Goal: Task Accomplishment & Management: Manage account settings

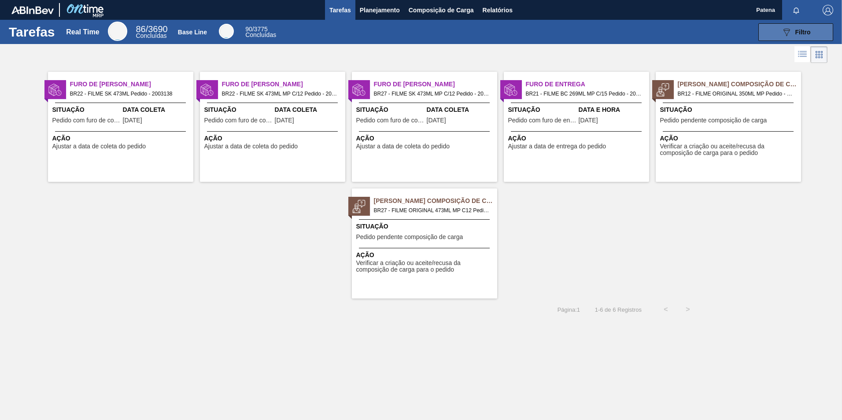
click at [797, 27] on div "089F7B8B-B2A5-4AFE-B5C0-19BA573D28AC Filtro" at bounding box center [795, 32] width 29 height 11
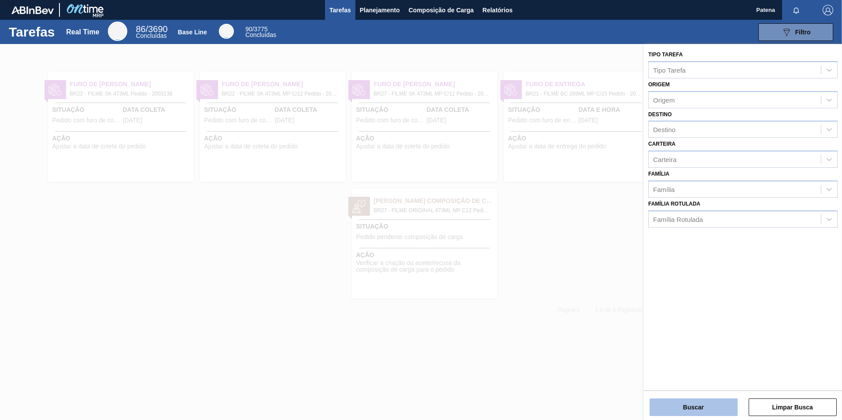
click at [720, 405] on button "Buscar" at bounding box center [693, 407] width 88 height 18
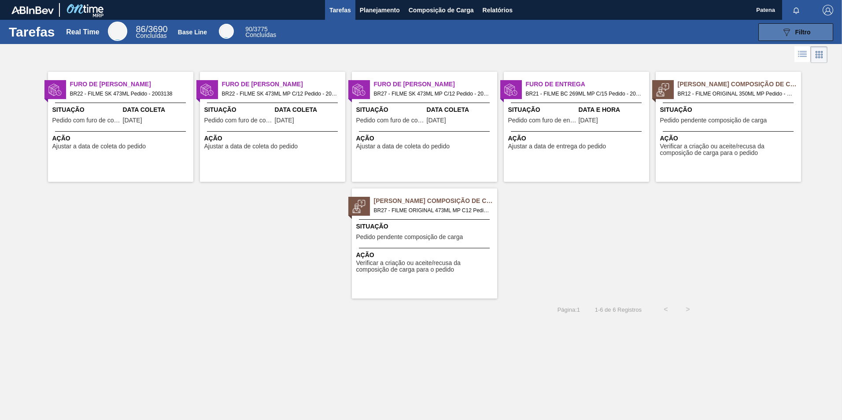
click at [807, 32] on span "Filtro" at bounding box center [802, 32] width 15 height 7
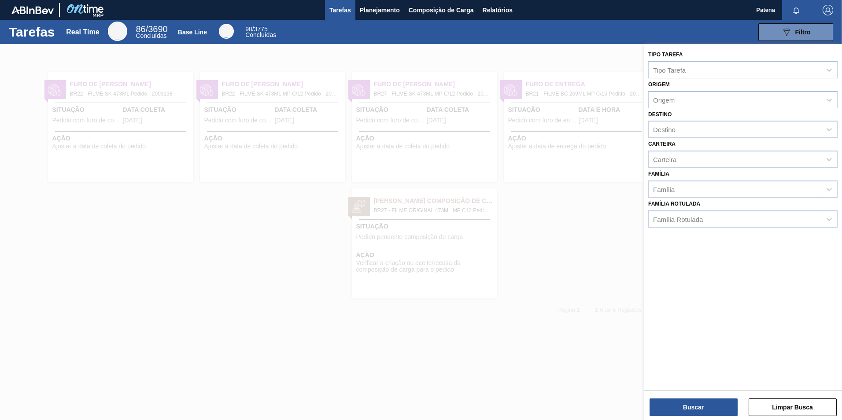
click at [581, 199] on div at bounding box center [421, 254] width 842 height 420
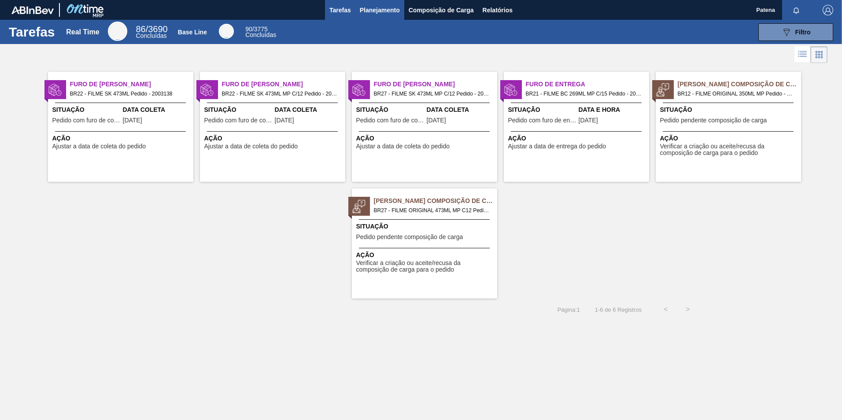
click at [381, 16] on button "Planejamento" at bounding box center [379, 10] width 49 height 20
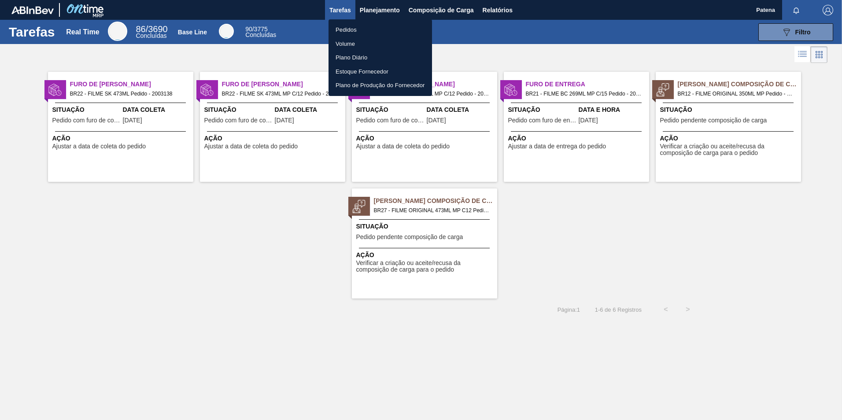
click at [352, 27] on li "Pedidos" at bounding box center [379, 30] width 103 height 14
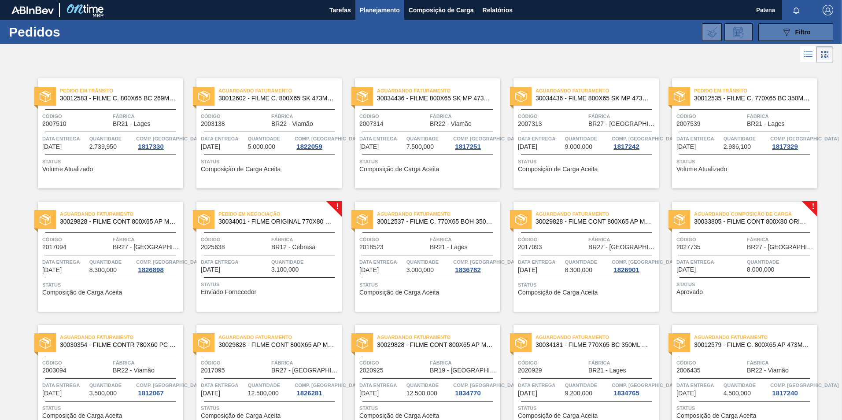
click at [784, 35] on icon "089F7B8B-B2A5-4AFE-B5C0-19BA573D28AC" at bounding box center [786, 32] width 11 height 11
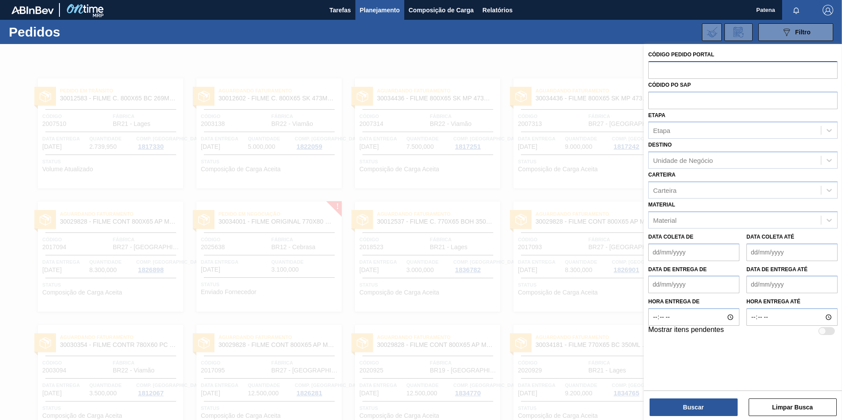
click at [702, 70] on input "text" at bounding box center [742, 69] width 189 height 17
type input "2017095"
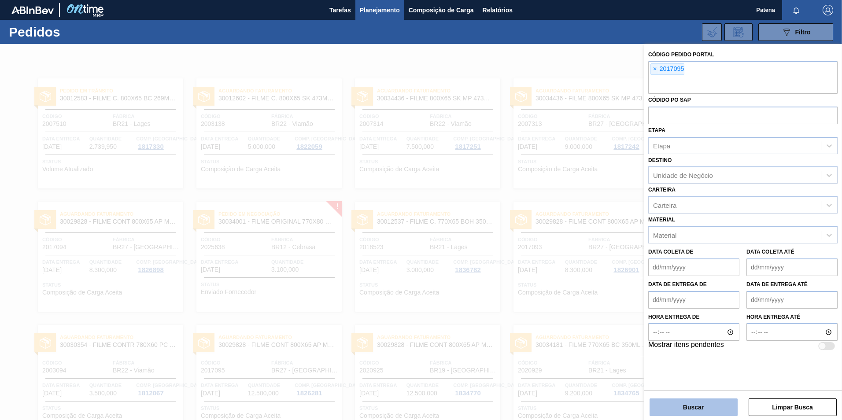
click at [683, 401] on button "Buscar" at bounding box center [693, 407] width 88 height 18
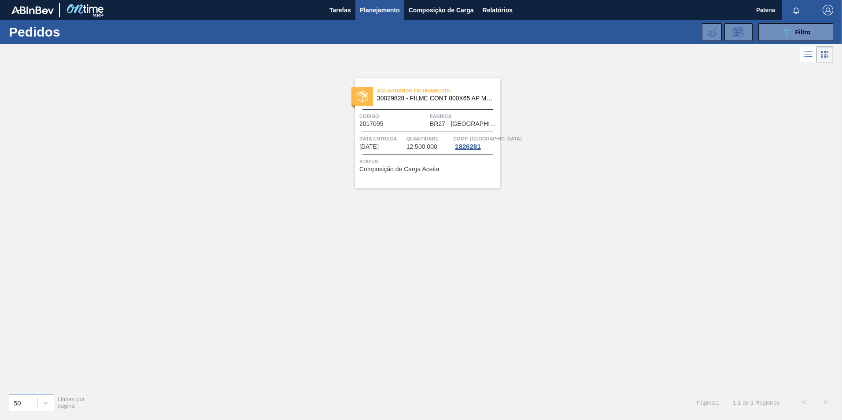
click at [461, 146] on div "1826281" at bounding box center [467, 146] width 29 height 7
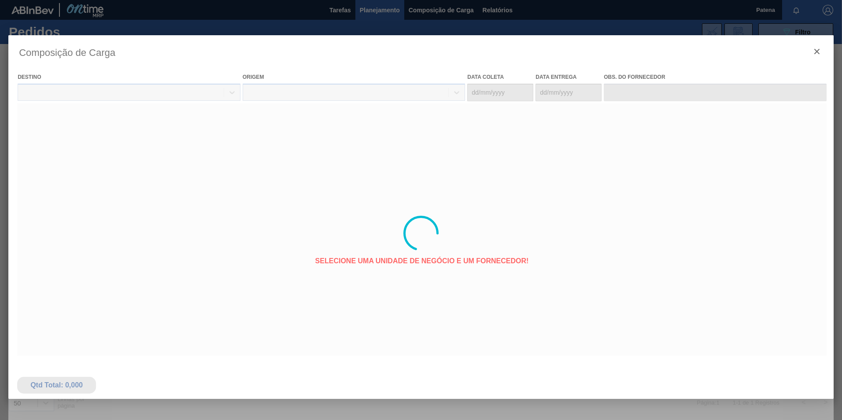
type coleta "[DATE]"
type entrega "[DATE]"
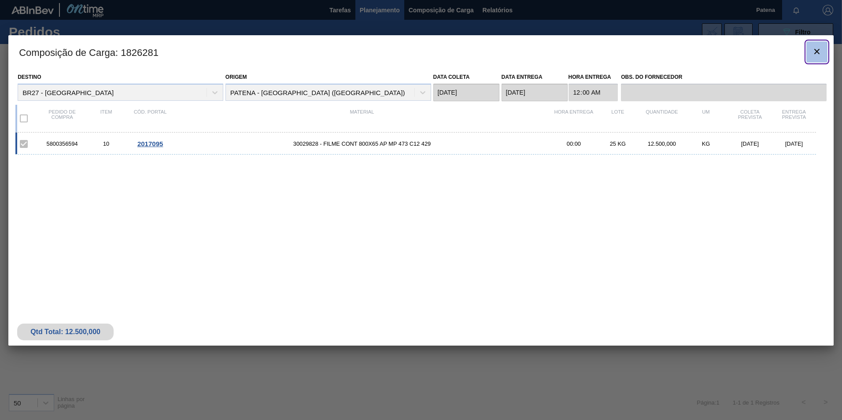
click at [815, 55] on icon "botão de ícone" at bounding box center [816, 51] width 11 height 11
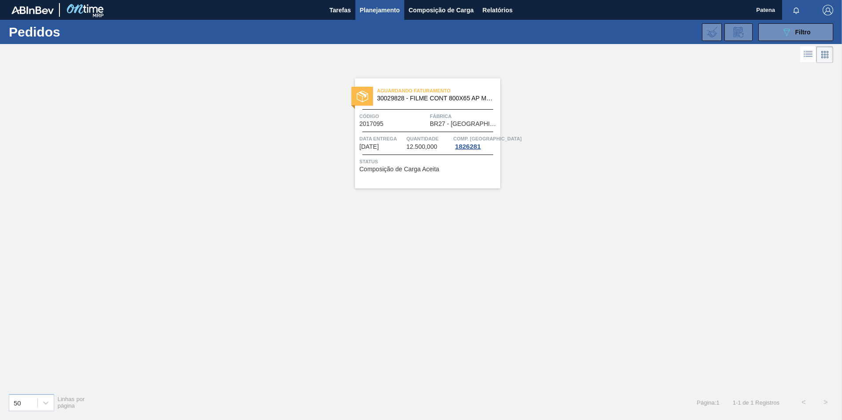
click at [393, 104] on div "Aguardando Faturamento 30029828 - FILME CONT 800X65 AP MP 473 C12 429 Código 20…" at bounding box center [427, 133] width 145 height 110
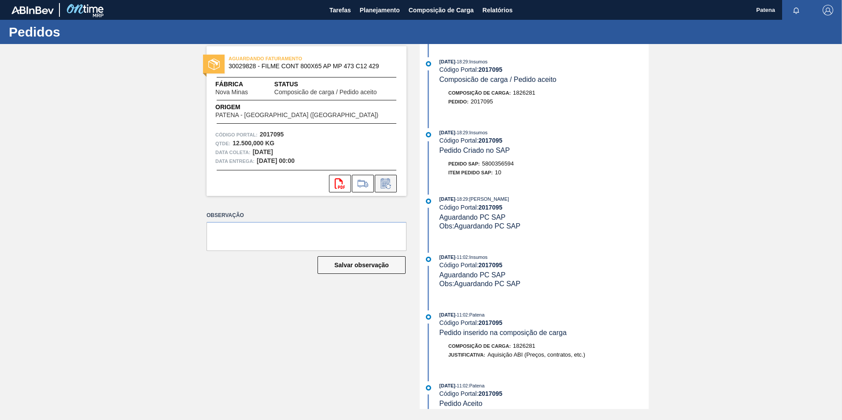
click at [387, 181] on icon at bounding box center [385, 183] width 9 height 10
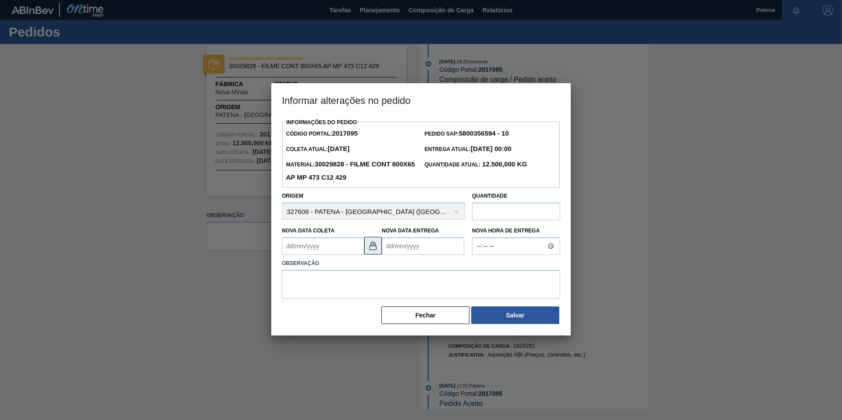
click at [370, 248] on img at bounding box center [373, 245] width 11 height 11
click at [325, 246] on Coleta2017095 "Nova Data Coleta" at bounding box center [323, 246] width 82 height 18
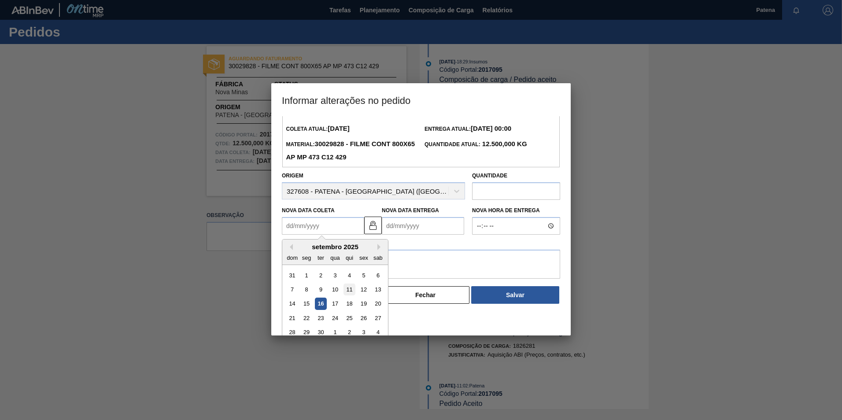
scroll to position [29, 0]
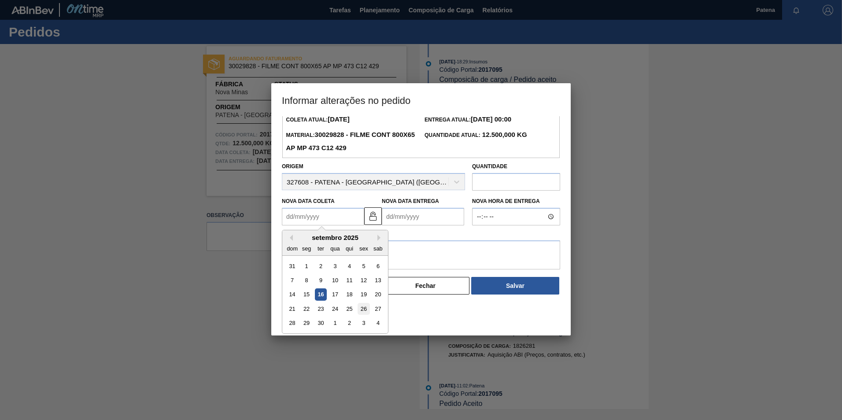
click at [361, 310] on div "26" at bounding box center [363, 309] width 12 height 12
type Coleta2017095 "[DATE]"
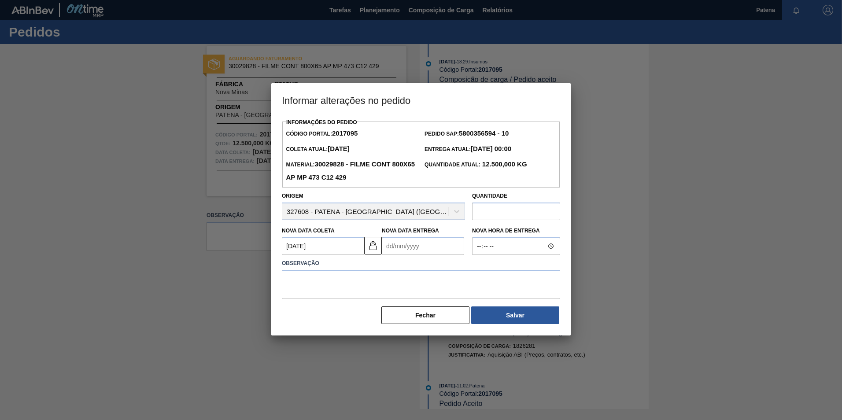
scroll to position [0, 0]
click at [437, 247] on Entrega2017095 "Nova Data Entrega" at bounding box center [423, 246] width 82 height 18
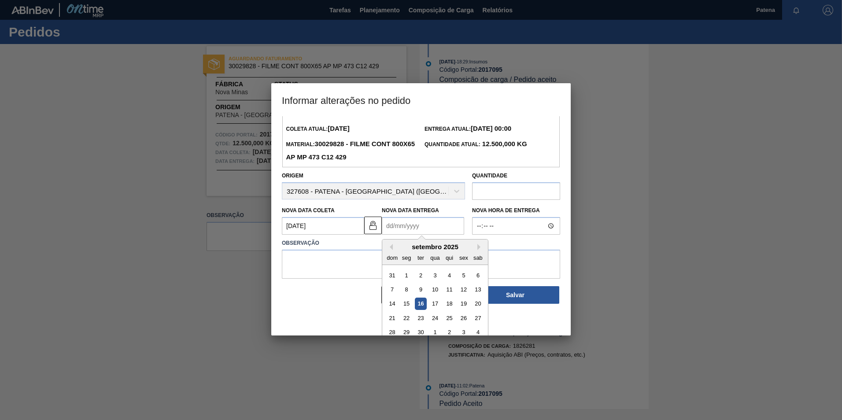
scroll to position [29, 0]
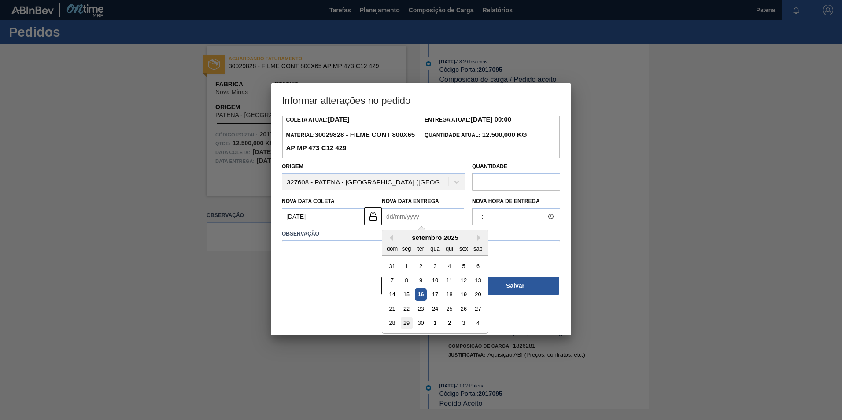
click at [403, 324] on div "29" at bounding box center [407, 323] width 12 height 12
type Entrega2017095 "[DATE]"
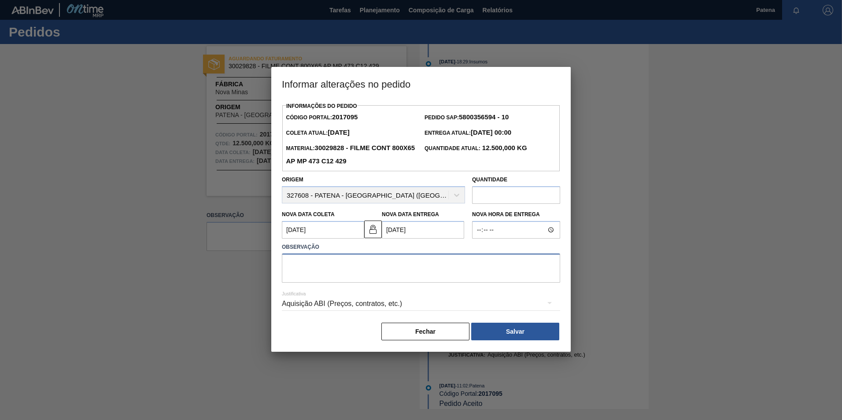
click at [376, 265] on textarea at bounding box center [421, 268] width 278 height 29
type textarea "NOVA DATA DE ENTREGA"
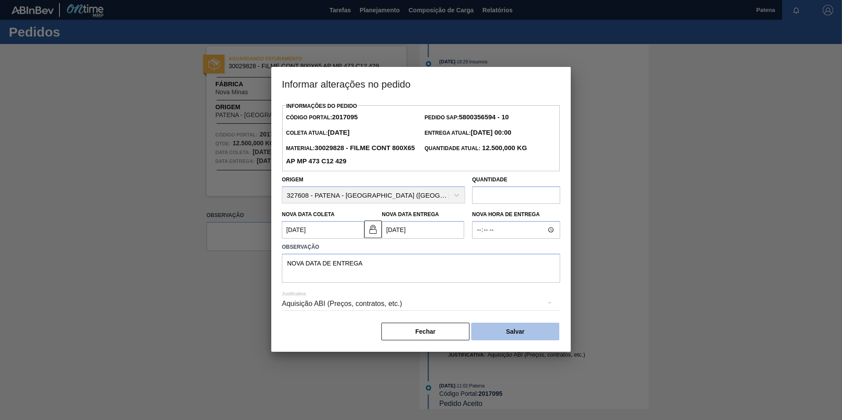
click at [506, 336] on button "Salvar" at bounding box center [515, 332] width 88 height 18
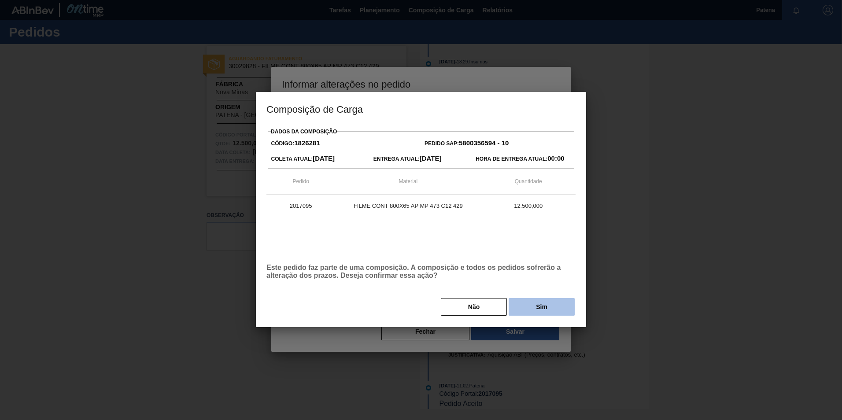
click at [533, 307] on button "Sim" at bounding box center [541, 307] width 66 height 18
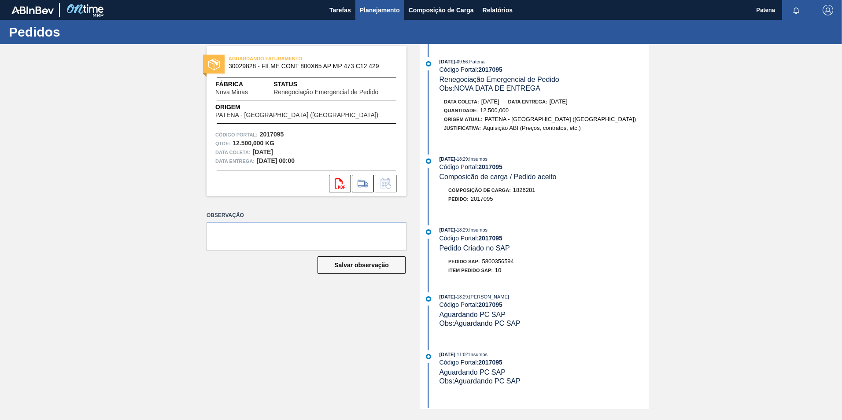
click at [377, 12] on span "Planejamento" at bounding box center [380, 10] width 40 height 11
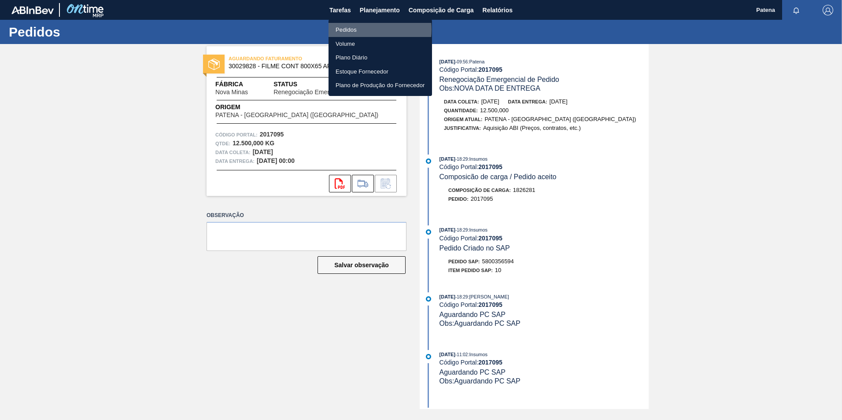
click at [359, 29] on li "Pedidos" at bounding box center [379, 30] width 103 height 14
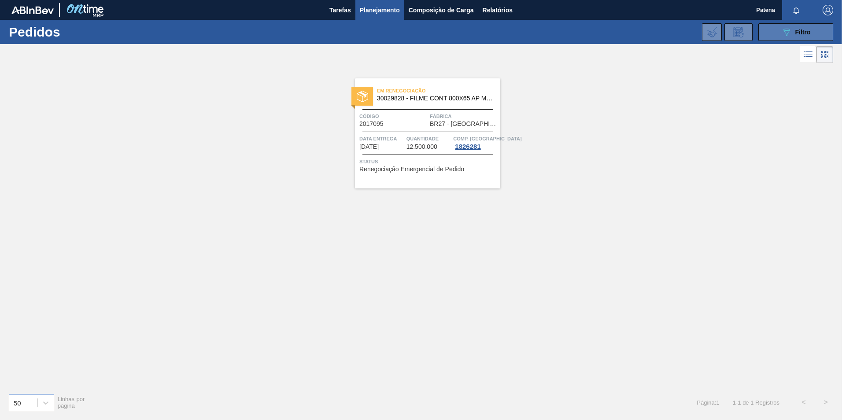
click at [804, 37] on div "089F7B8B-B2A5-4AFE-B5C0-19BA573D28AC Filtro" at bounding box center [795, 32] width 29 height 11
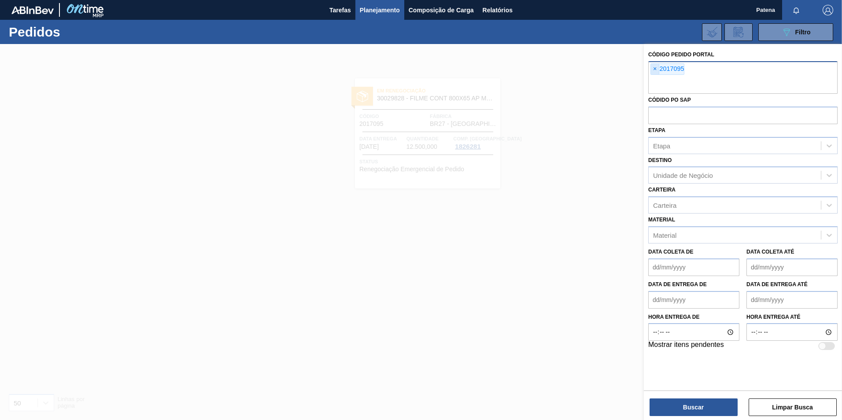
click at [656, 68] on span "×" at bounding box center [655, 69] width 8 height 11
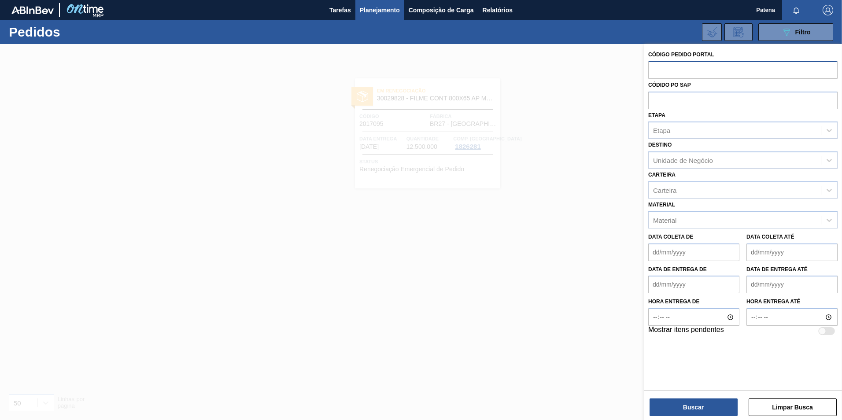
click at [673, 69] on input "text" at bounding box center [742, 69] width 189 height 17
type input "2017094"
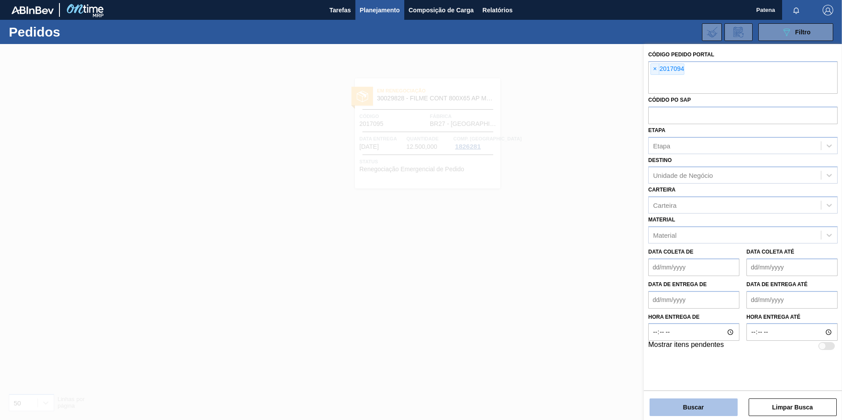
click at [690, 404] on button "Buscar" at bounding box center [693, 407] width 88 height 18
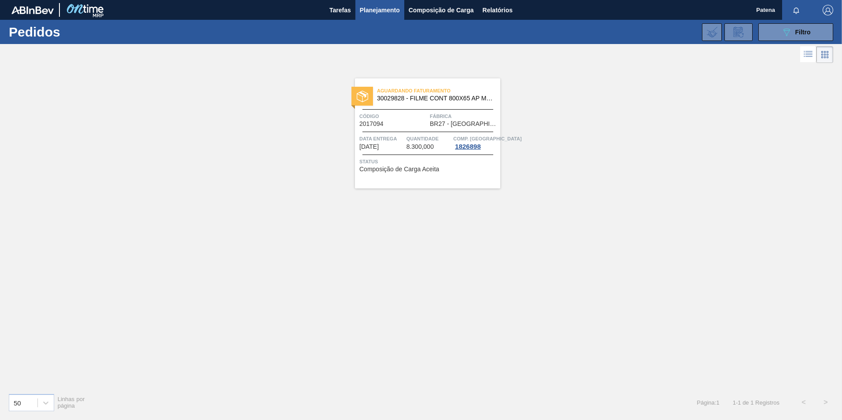
click at [380, 96] on span "30029828 - FILME CONT 800X65 AP MP 473 C12 429" at bounding box center [435, 98] width 116 height 7
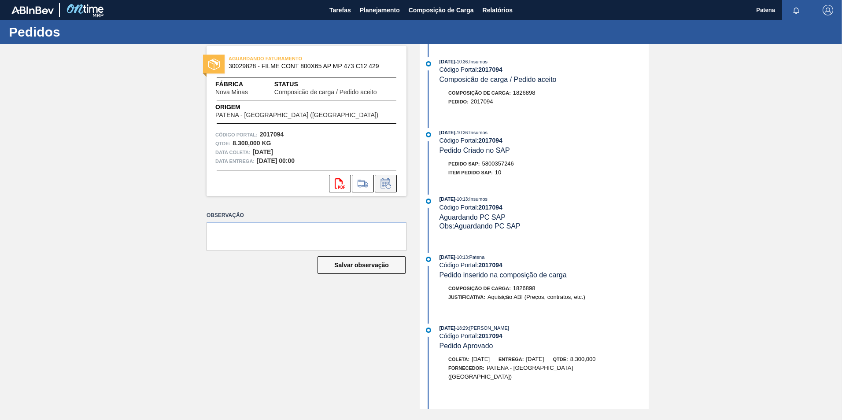
click at [384, 188] on icon at bounding box center [386, 183] width 14 height 11
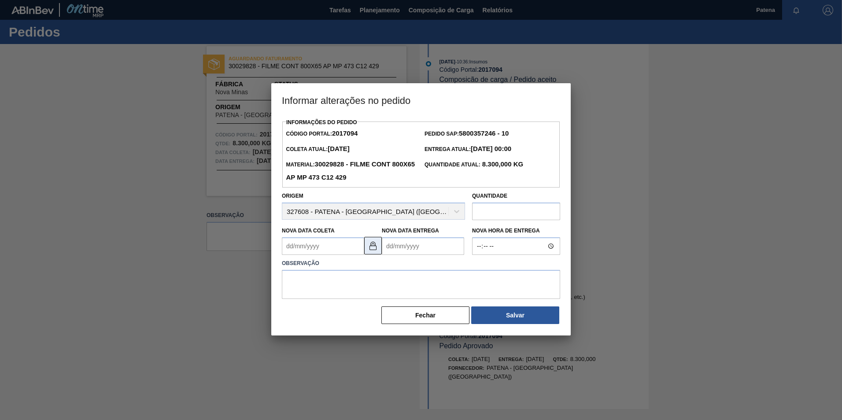
click at [370, 248] on img at bounding box center [373, 245] width 11 height 11
click at [318, 247] on Coleta2017094 "Nova Data Coleta" at bounding box center [323, 246] width 82 height 18
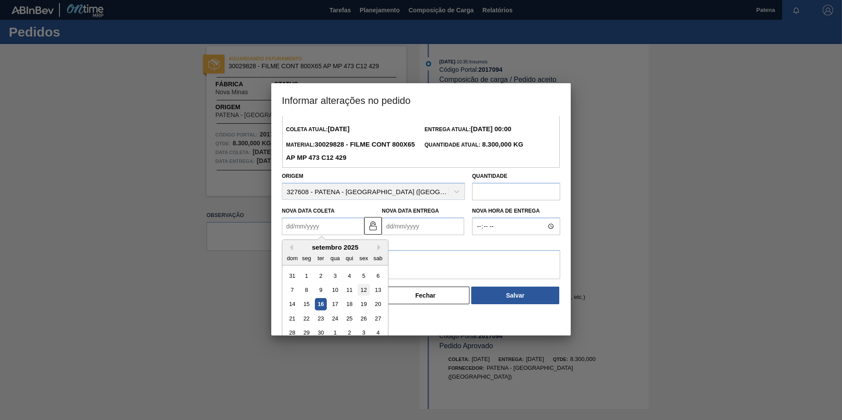
scroll to position [29, 0]
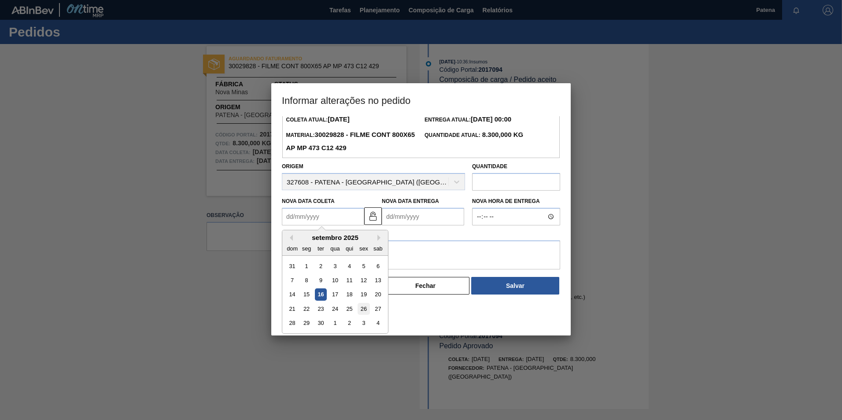
click at [361, 307] on div "26" at bounding box center [363, 309] width 12 height 12
type Coleta2017094 "[DATE]"
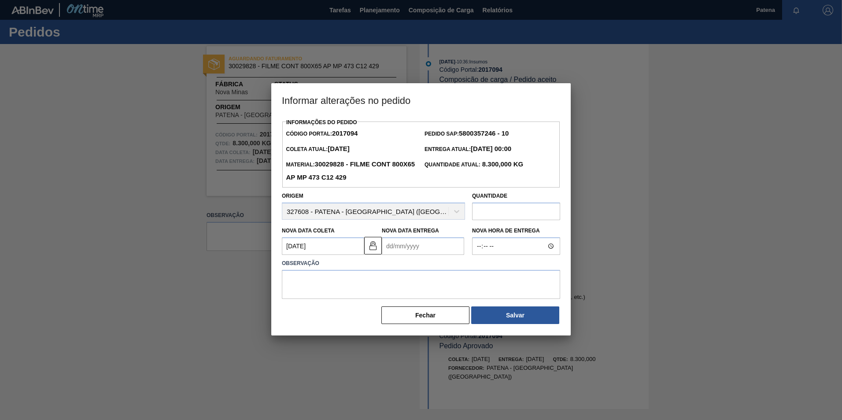
click at [403, 243] on Entrega2017094 "Nova Data Entrega" at bounding box center [423, 246] width 82 height 18
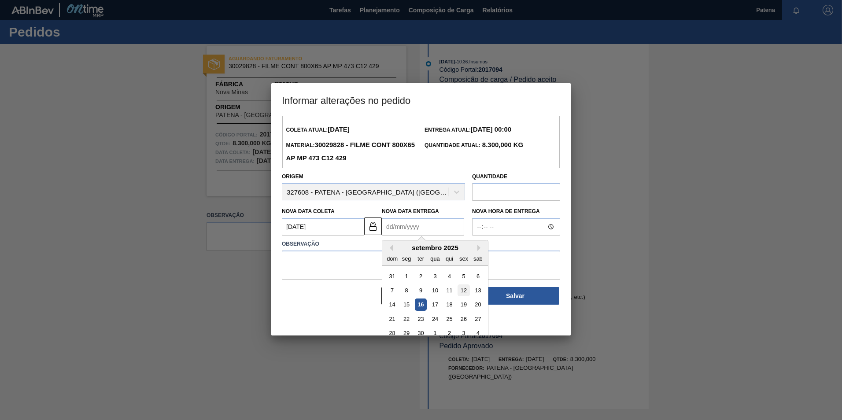
scroll to position [29, 0]
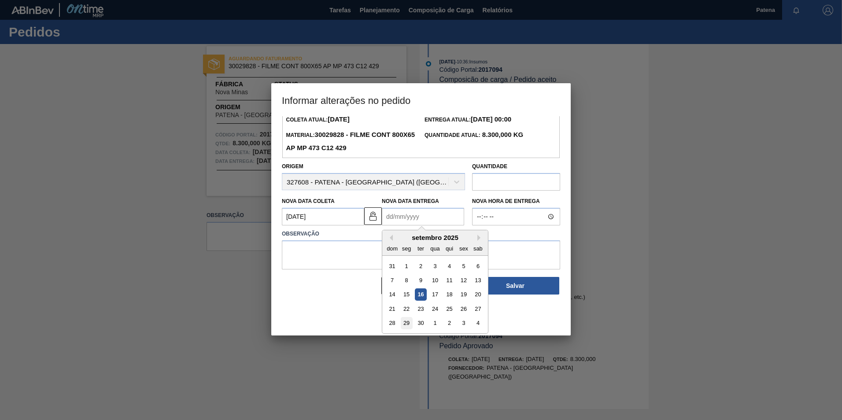
click at [409, 322] on div "29" at bounding box center [407, 323] width 12 height 12
type Entrega2017094 "[DATE]"
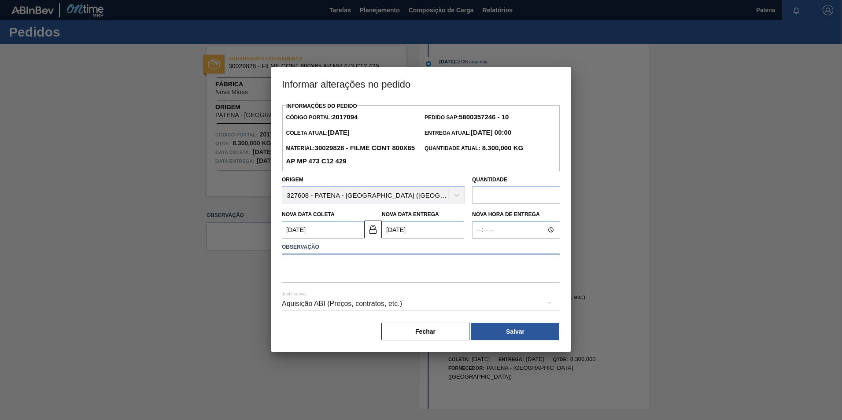
click at [369, 272] on textarea at bounding box center [421, 268] width 278 height 29
type textarea "NOVA DATA DE ENTREGA"
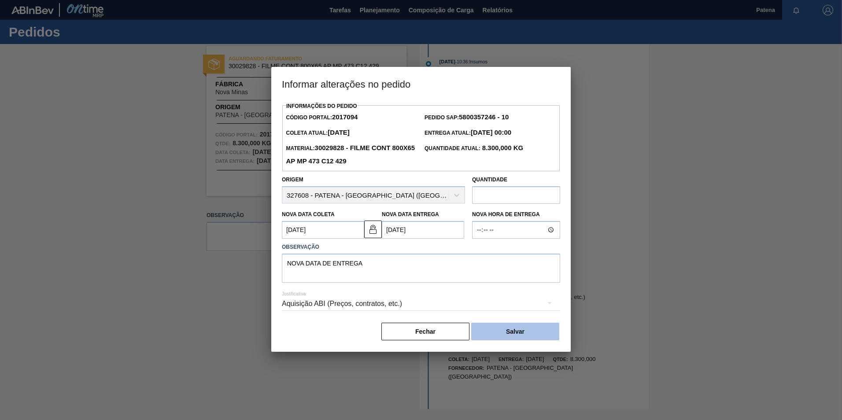
click at [525, 335] on button "Salvar" at bounding box center [515, 332] width 88 height 18
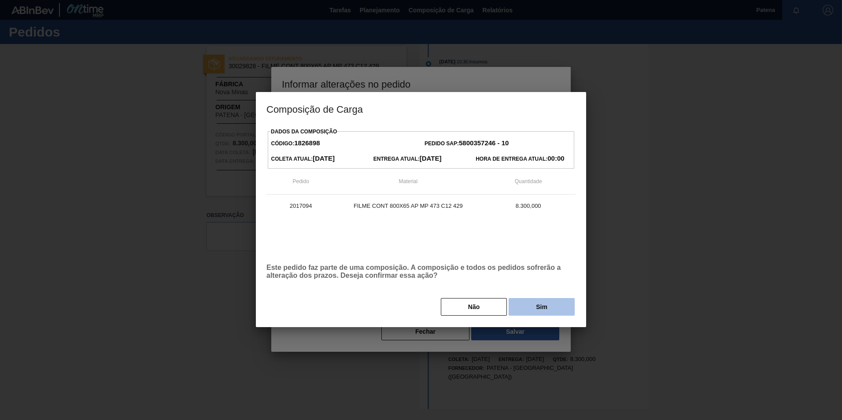
click at [543, 313] on button "Sim" at bounding box center [541, 307] width 66 height 18
